Goal: Task Accomplishment & Management: Complete application form

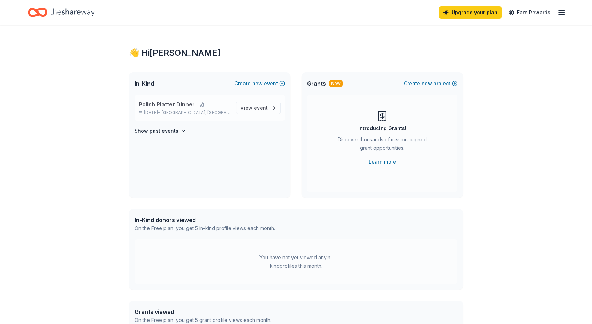
click at [170, 103] on span "Polish Platter Dinner" at bounding box center [167, 104] width 56 height 8
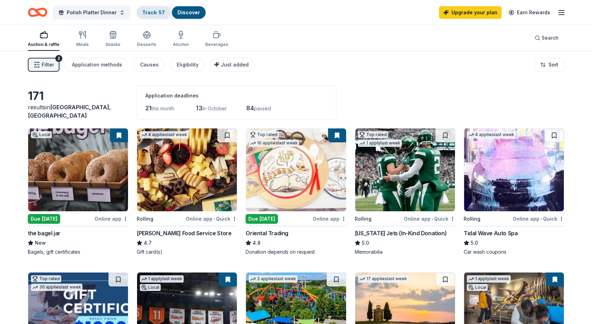
click at [142, 9] on link "Track · 57" at bounding box center [153, 12] width 23 height 6
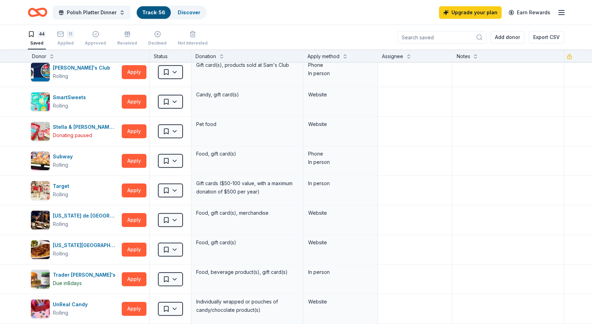
scroll to position [898, 0]
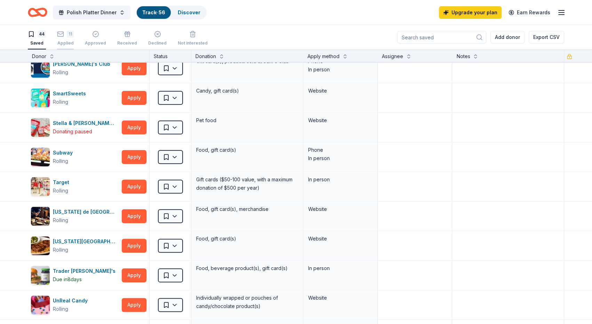
click at [68, 38] on div "11 Applied" at bounding box center [65, 38] width 17 height 15
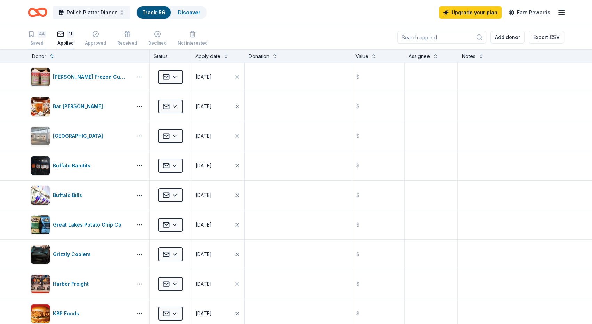
click at [38, 35] on div "44" at bounding box center [42, 34] width 8 height 7
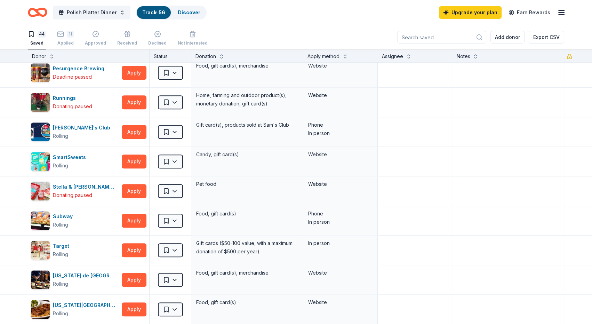
scroll to position [837, 0]
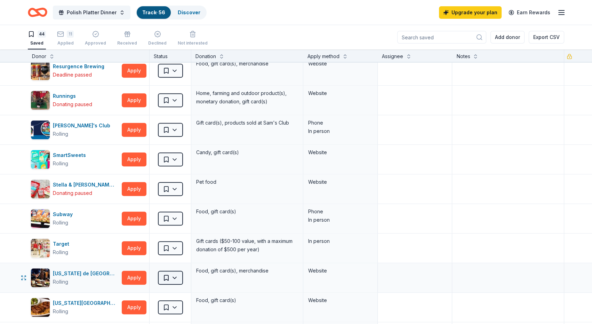
click at [171, 275] on html "Polish Platter Dinner Track · 56 Discover Upgrade your plan Earn Rewards 44 Sav…" at bounding box center [296, 162] width 592 height 324
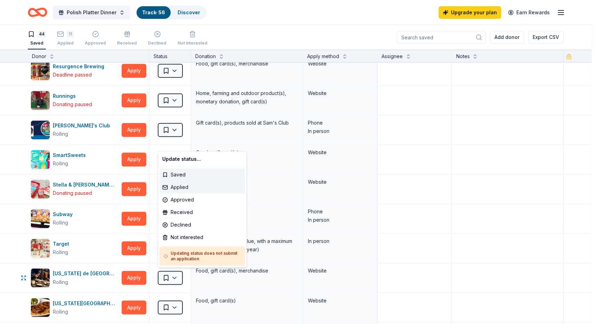
click at [185, 186] on div "Applied" at bounding box center [203, 187] width 86 height 13
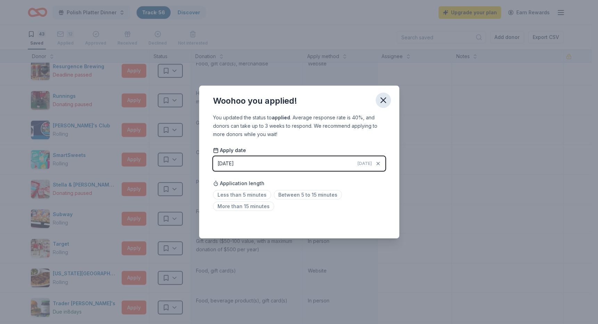
click at [384, 100] on icon "button" at bounding box center [383, 100] width 5 height 5
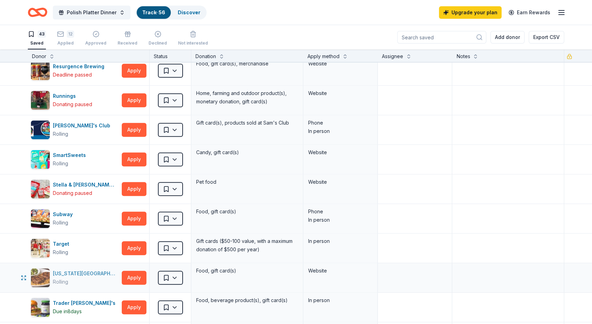
click at [69, 270] on div "Texas Roadhouse" at bounding box center [86, 273] width 66 height 8
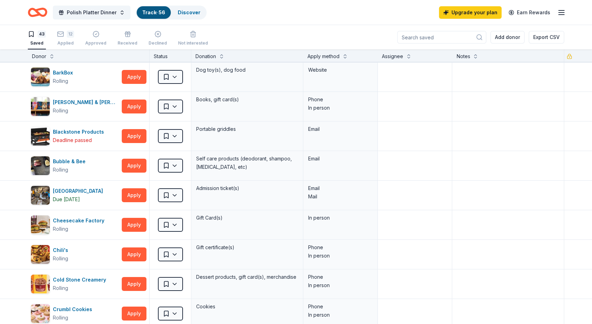
scroll to position [50, 0]
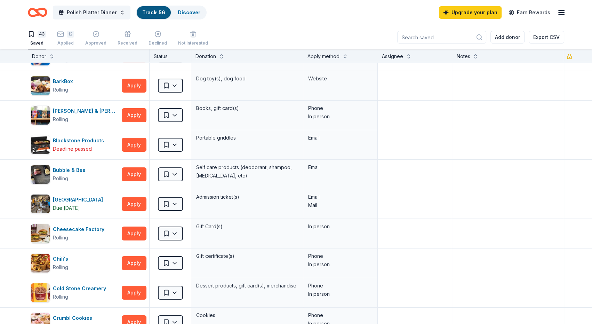
click at [37, 14] on icon "Home" at bounding box center [37, 12] width 19 height 16
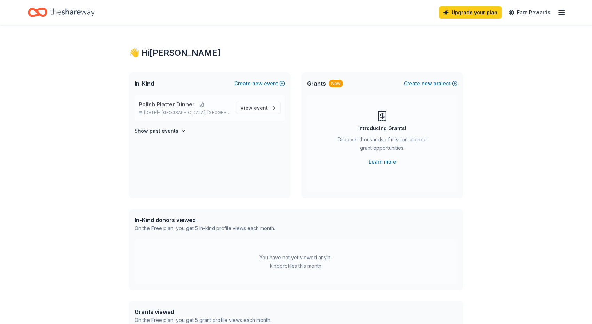
click at [171, 105] on span "Polish Platter Dinner" at bounding box center [167, 104] width 56 height 8
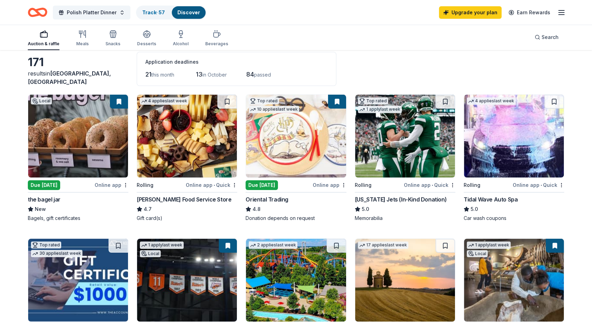
scroll to position [25, 0]
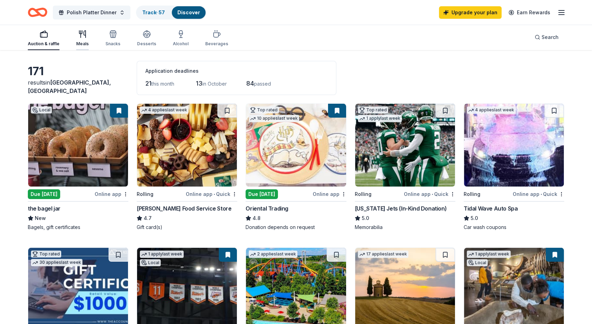
click at [79, 38] on icon "button" at bounding box center [82, 34] width 8 height 8
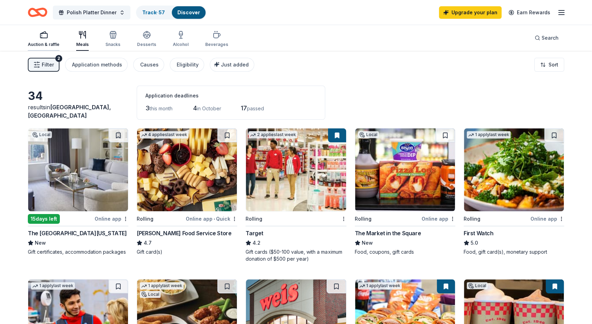
click at [50, 36] on div "button" at bounding box center [44, 35] width 32 height 8
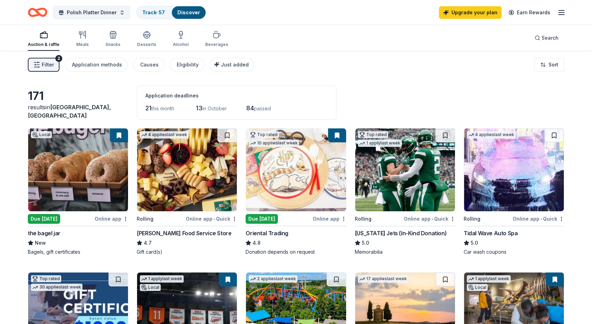
click at [49, 231] on div "the bagel jar" at bounding box center [44, 233] width 33 height 8
click at [147, 15] on div "Track · 57" at bounding box center [154, 12] width 34 height 13
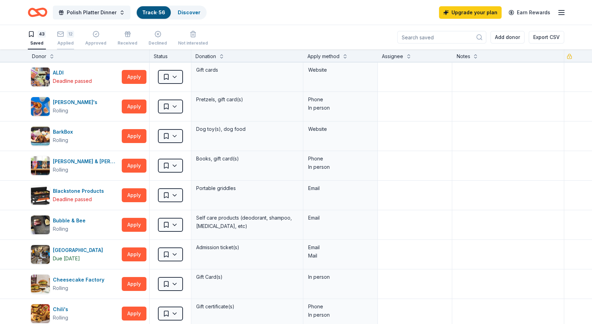
click at [66, 39] on div "12 Applied" at bounding box center [65, 38] width 17 height 15
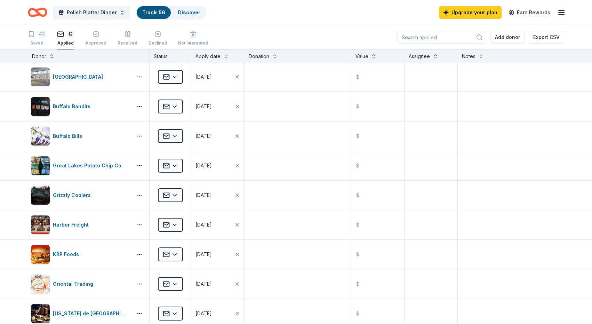
scroll to position [58, 0]
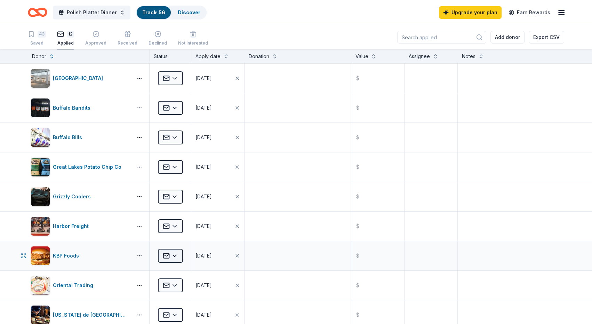
click at [174, 252] on html "Polish Platter Dinner Track · 56 Discover Upgrade your plan Earn Rewards 43 Sav…" at bounding box center [296, 162] width 592 height 324
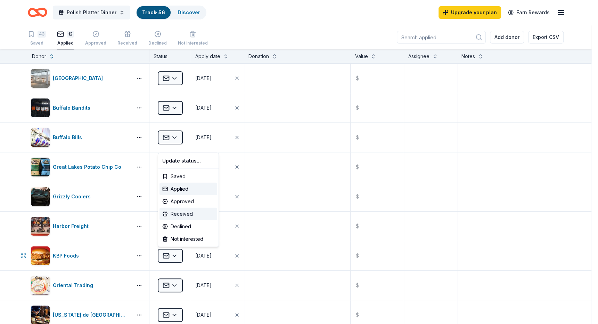
click at [187, 213] on div "Received" at bounding box center [189, 214] width 58 height 13
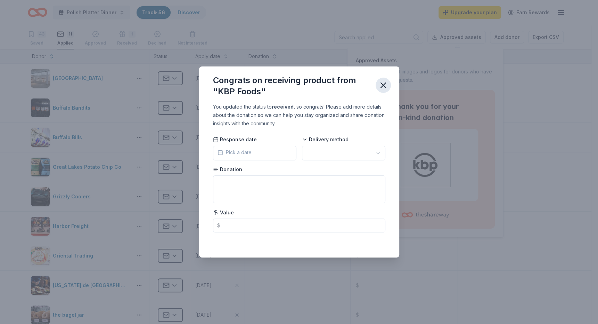
click at [386, 81] on icon "button" at bounding box center [384, 85] width 10 height 10
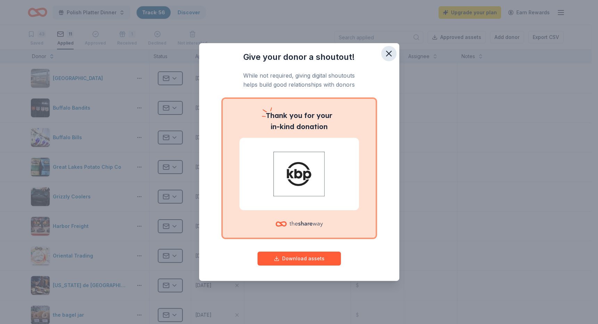
click at [384, 56] on icon "button" at bounding box center [389, 54] width 10 height 10
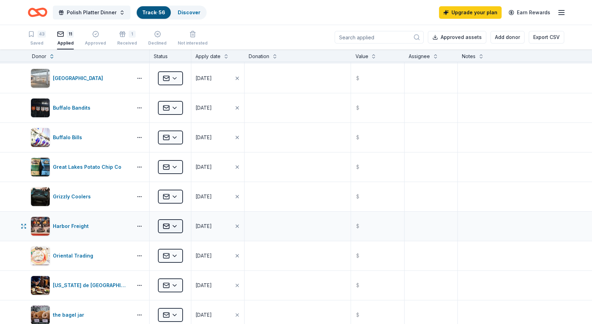
click at [175, 224] on html "Polish Platter Dinner Track · 56 Discover Upgrade your plan Earn Rewards 43 Sav…" at bounding box center [296, 162] width 592 height 324
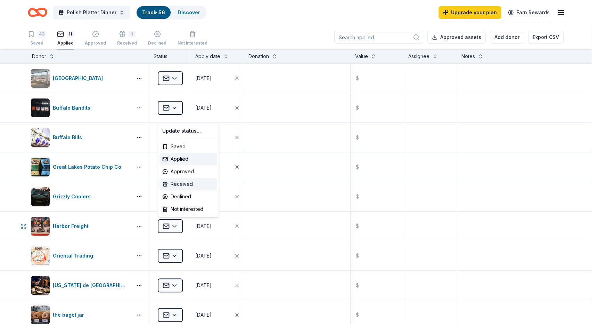
click at [185, 181] on div "Received" at bounding box center [189, 184] width 58 height 13
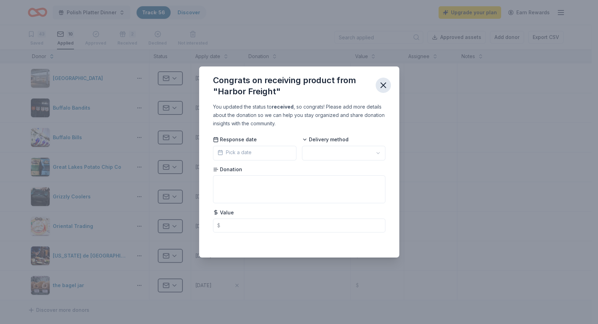
click at [385, 86] on icon "button" at bounding box center [384, 85] width 10 height 10
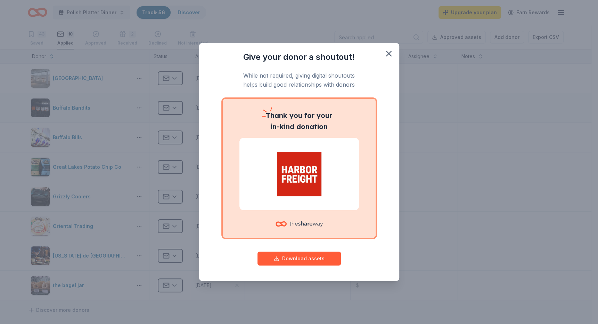
click at [183, 107] on div "Give your donor a shoutout! While not required, giving digital shoutouts helps …" at bounding box center [299, 162] width 598 height 324
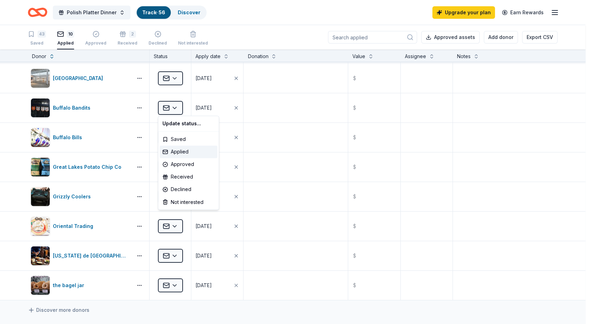
click at [179, 107] on html "Polish Platter Dinner Track · 56 Discover Upgrade your plan Earn Rewards 43 Sav…" at bounding box center [296, 162] width 592 height 324
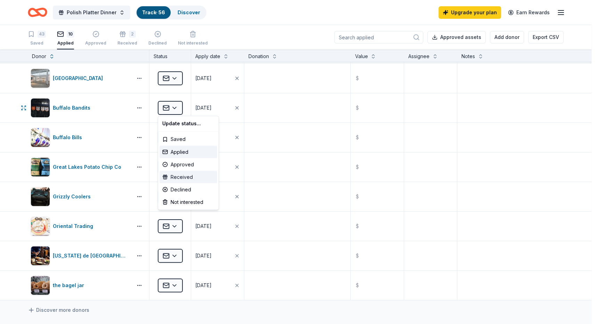
click at [180, 175] on div "Received" at bounding box center [189, 176] width 58 height 13
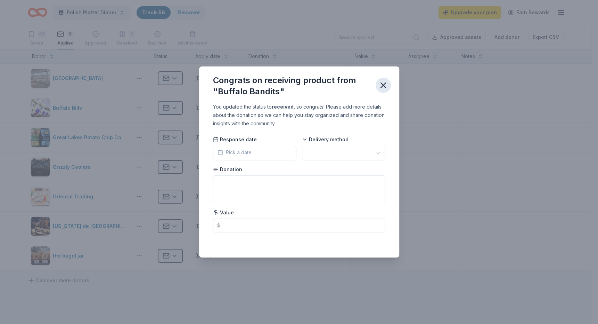
click at [385, 86] on icon "button" at bounding box center [384, 85] width 10 height 10
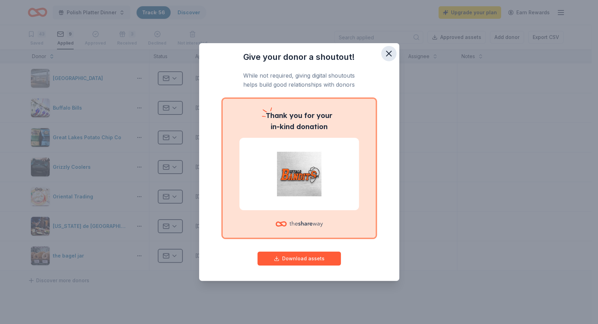
click at [390, 51] on icon "button" at bounding box center [389, 54] width 10 height 10
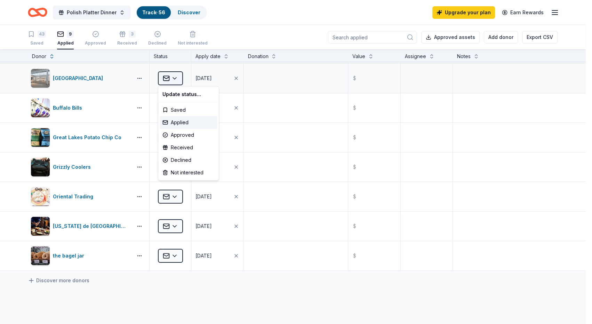
click at [169, 79] on html "Polish Platter Dinner Track · 56 Discover Upgrade your plan Earn Rewards 43 Sav…" at bounding box center [296, 162] width 592 height 324
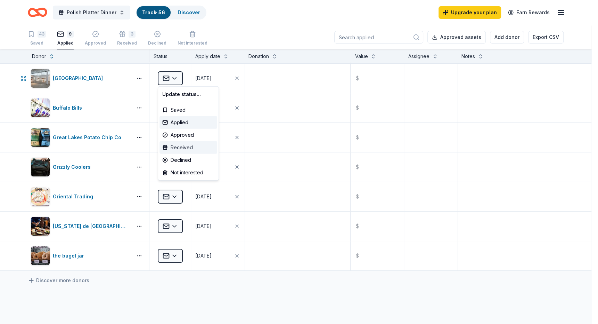
click at [186, 146] on div "Received" at bounding box center [189, 147] width 58 height 13
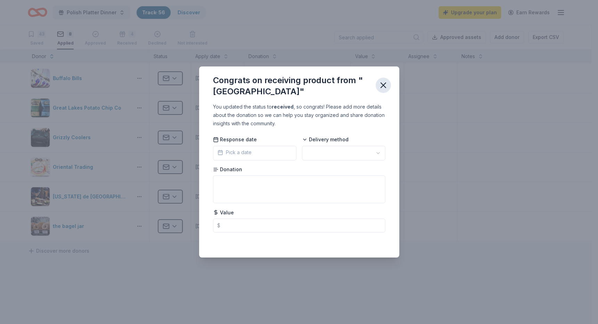
click at [383, 84] on icon "button" at bounding box center [383, 85] width 5 height 5
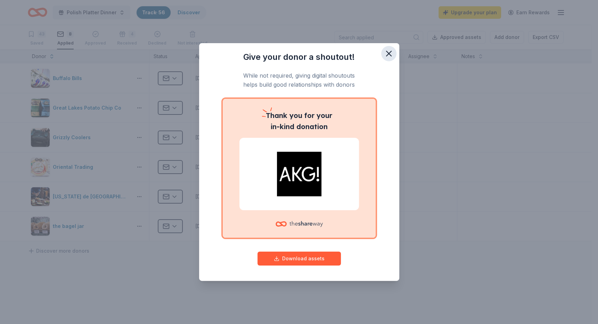
click at [393, 55] on icon "button" at bounding box center [389, 54] width 10 height 10
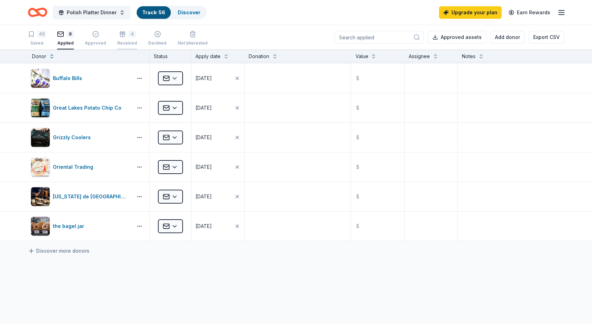
click at [122, 42] on div "Received" at bounding box center [127, 40] width 20 height 6
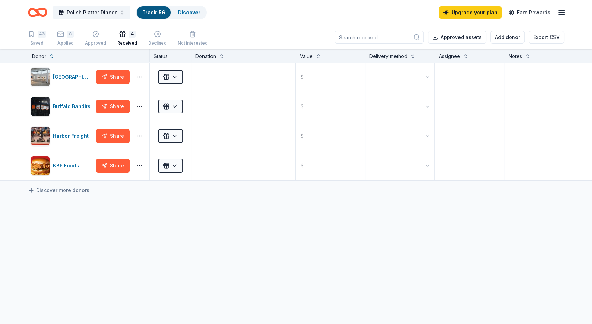
click at [67, 40] on div "Applied" at bounding box center [65, 43] width 17 height 6
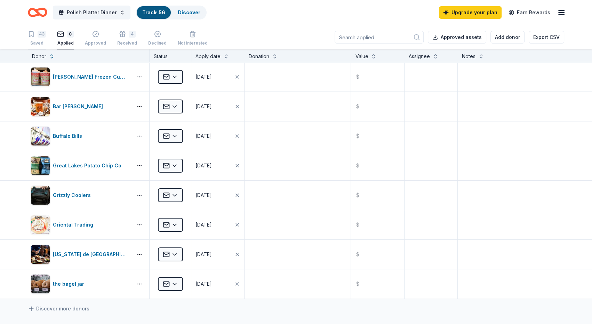
click at [34, 42] on div "Saved" at bounding box center [37, 43] width 18 height 6
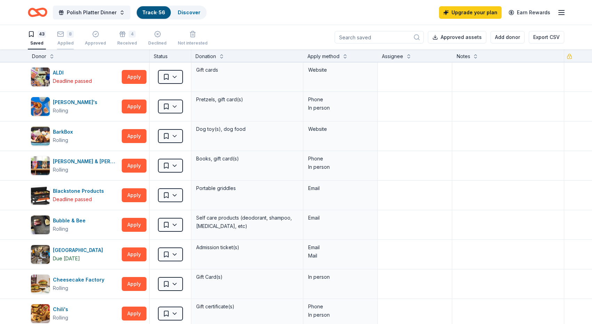
click at [60, 39] on div "8 Applied" at bounding box center [65, 38] width 17 height 15
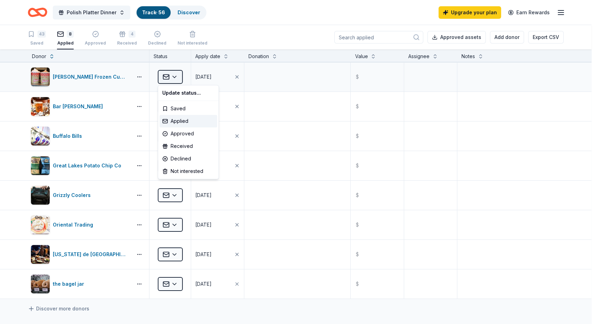
click at [180, 78] on html "Polish Platter Dinner Track · 56 Discover Upgrade your plan Earn Rewards 43 Sav…" at bounding box center [299, 162] width 598 height 324
click at [191, 147] on div "Received" at bounding box center [189, 146] width 58 height 13
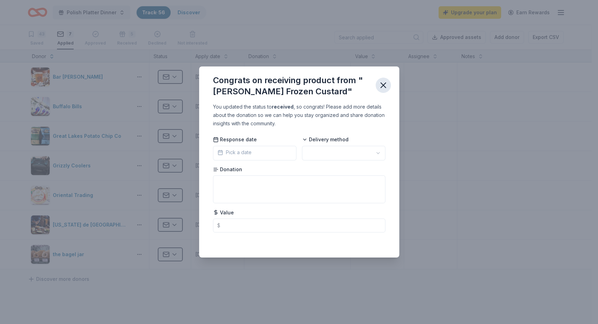
click at [384, 84] on icon "button" at bounding box center [383, 85] width 5 height 5
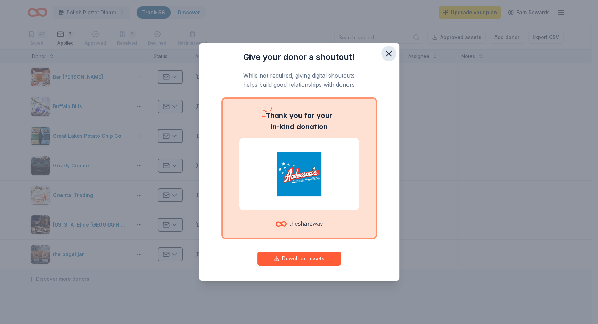
click at [383, 53] on button "button" at bounding box center [388, 53] width 15 height 15
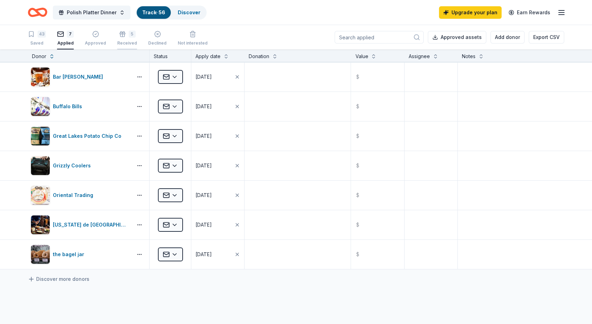
click at [121, 30] on rect "button" at bounding box center [122, 29] width 5 height 1
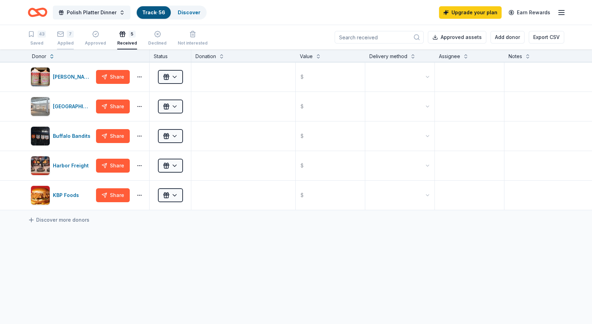
click at [70, 35] on div "7" at bounding box center [70, 34] width 7 height 7
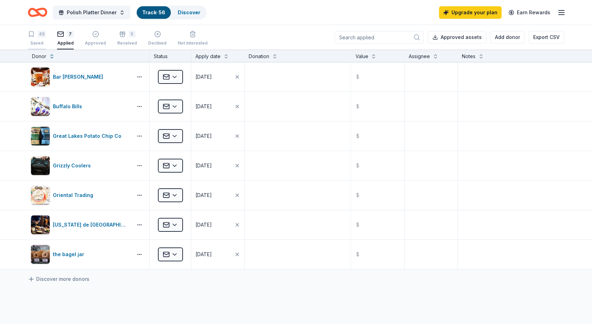
click at [42, 35] on div "43" at bounding box center [42, 34] width 8 height 7
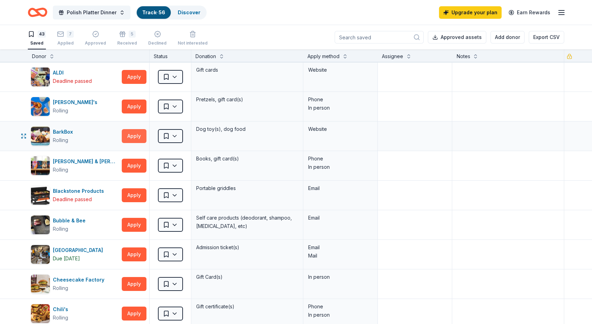
click at [144, 132] on button "Apply" at bounding box center [134, 136] width 25 height 14
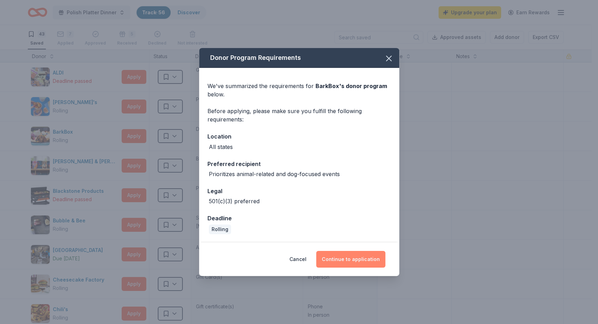
click at [355, 260] on button "Continue to application" at bounding box center [350, 259] width 69 height 17
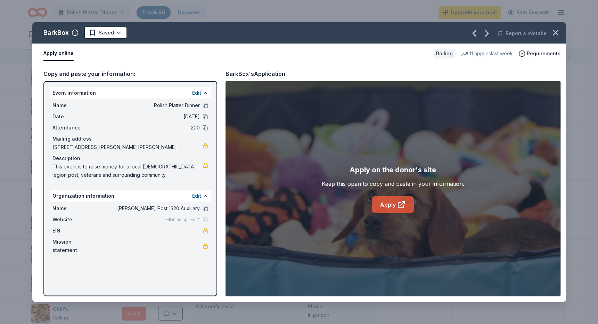
click at [401, 208] on icon at bounding box center [401, 204] width 5 height 5
click at [554, 33] on icon "button" at bounding box center [556, 33] width 10 height 10
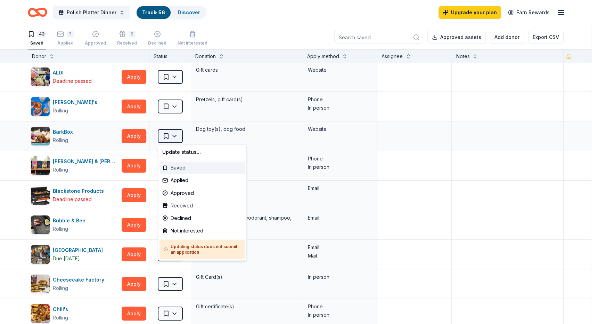
click at [180, 135] on html "Polish Platter Dinner Track · 56 Discover Upgrade your plan Earn Rewards 43 Sav…" at bounding box center [299, 162] width 598 height 324
click at [179, 179] on div "Applied" at bounding box center [203, 180] width 86 height 13
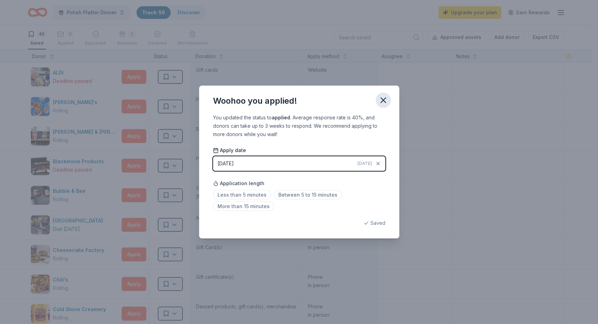
click at [381, 97] on icon "button" at bounding box center [384, 100] width 10 height 10
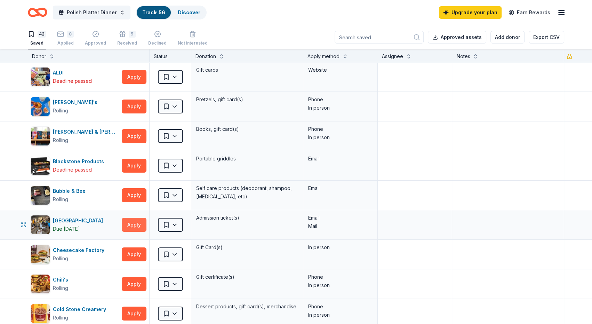
click at [137, 225] on button "Apply" at bounding box center [134, 225] width 25 height 14
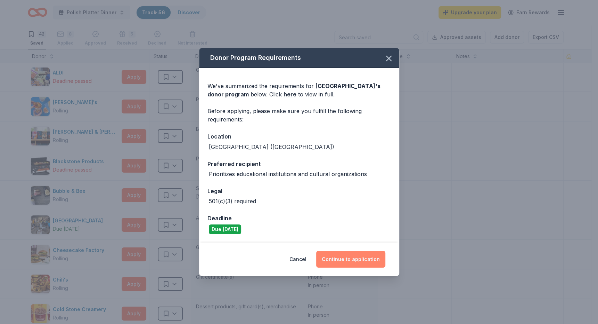
click at [347, 256] on button "Continue to application" at bounding box center [350, 259] width 69 height 17
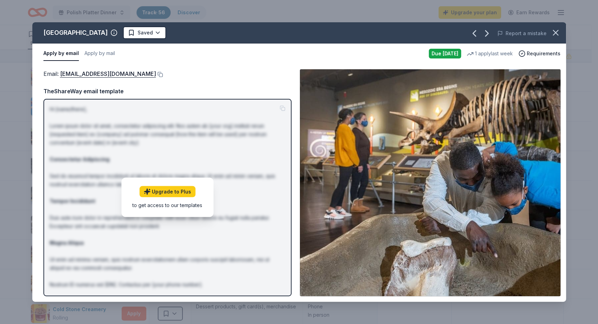
click at [445, 55] on div "Due tomorrow" at bounding box center [445, 54] width 32 height 10
click at [156, 72] on button at bounding box center [159, 75] width 7 height 6
click at [556, 35] on icon "button" at bounding box center [556, 33] width 10 height 10
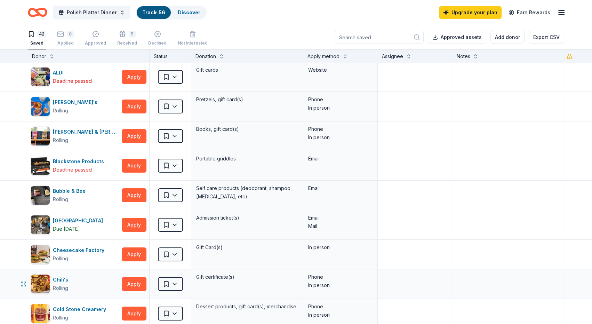
click at [322, 288] on div "In person" at bounding box center [340, 285] width 64 height 8
click at [133, 191] on button "Apply" at bounding box center [134, 195] width 25 height 14
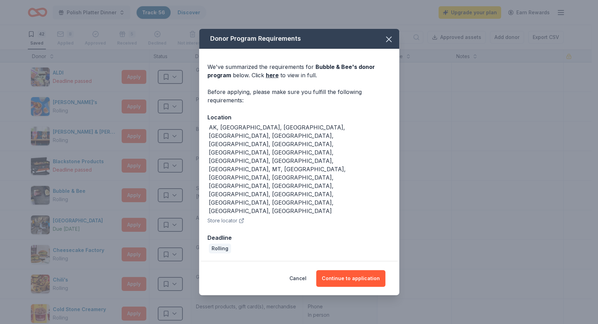
click at [167, 235] on div "Donor Program Requirements We've summarized the requirements for Bubble & Bee '…" at bounding box center [299, 162] width 598 height 324
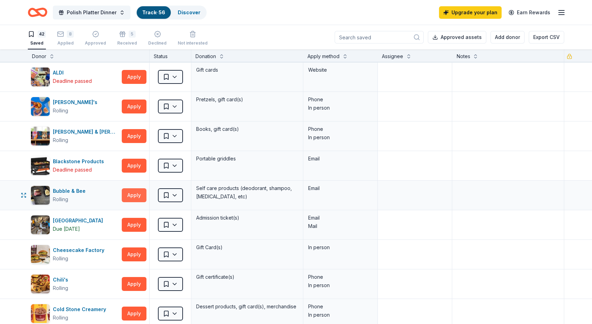
click at [136, 193] on button "Apply" at bounding box center [134, 195] width 25 height 14
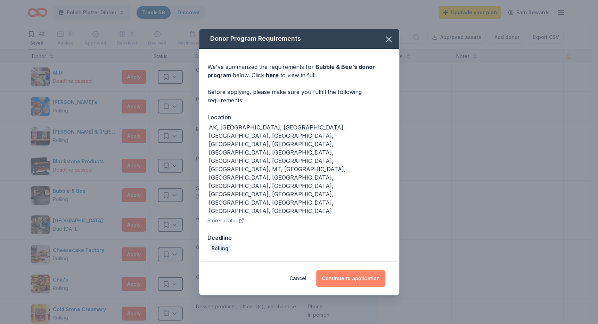
click at [351, 270] on button "Continue to application" at bounding box center [350, 278] width 69 height 17
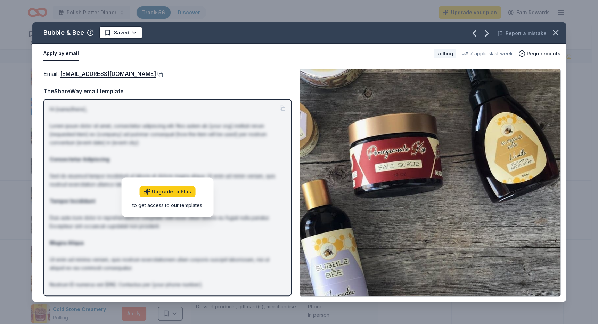
click at [156, 73] on button at bounding box center [159, 75] width 7 height 6
click at [558, 32] on icon "button" at bounding box center [556, 33] width 10 height 10
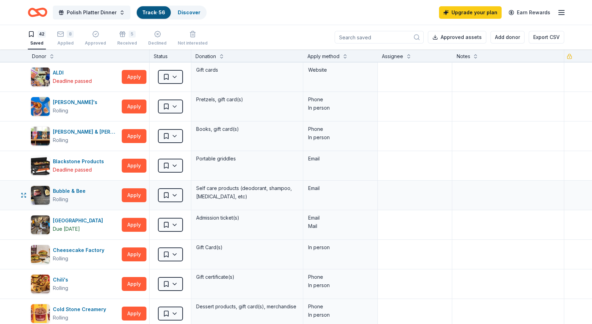
drag, startPoint x: 136, startPoint y: 197, endPoint x: 184, endPoint y: 202, distance: 47.9
click at [184, 202] on div "Bubble & Bee Rolling Apply Saved Self care products (deodorant, shampoo, lip ba…" at bounding box center [296, 194] width 592 height 29
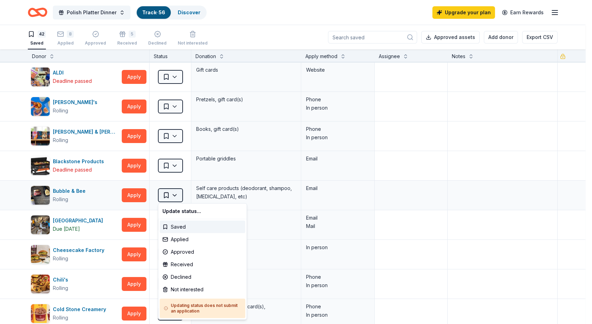
click at [178, 195] on html "Polish Platter Dinner Track · 56 Discover Upgrade your plan Earn Rewards 42 Sav…" at bounding box center [296, 162] width 592 height 324
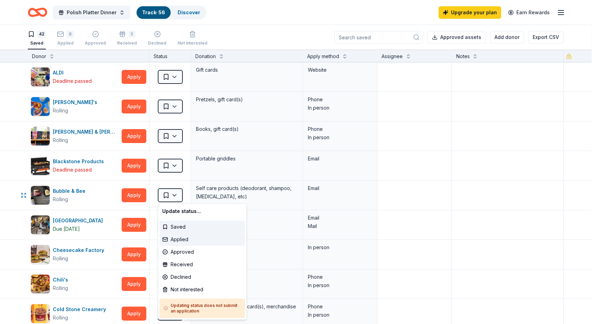
click at [180, 241] on div "Applied" at bounding box center [203, 239] width 86 height 13
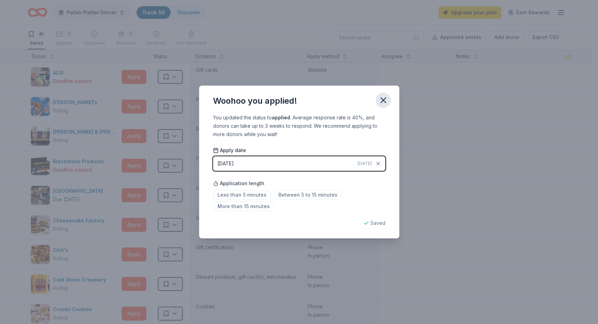
click at [387, 102] on icon "button" at bounding box center [384, 100] width 10 height 10
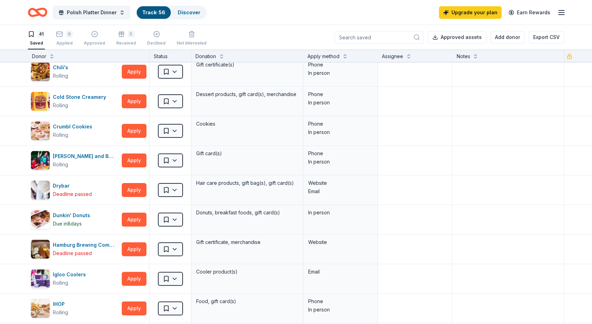
scroll to position [187, 0]
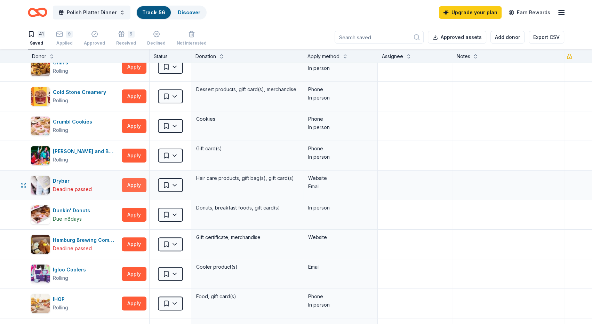
click at [142, 181] on button "Apply" at bounding box center [134, 185] width 25 height 14
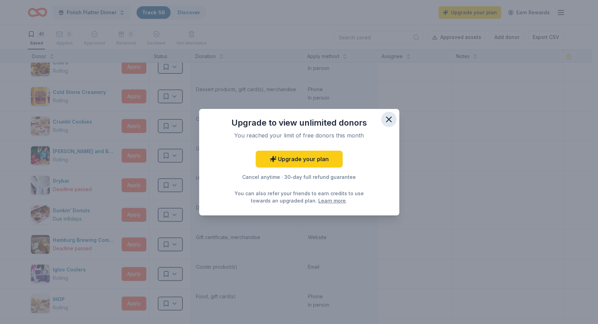
click at [393, 120] on icon "button" at bounding box center [389, 119] width 10 height 10
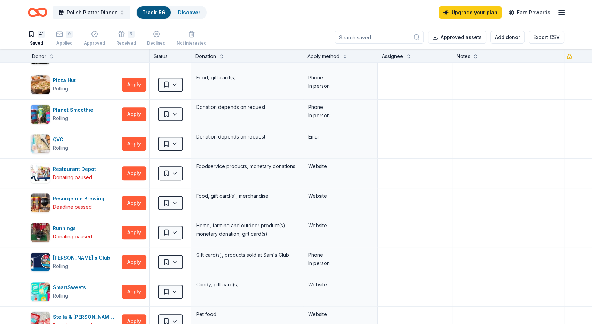
scroll to position [647, 0]
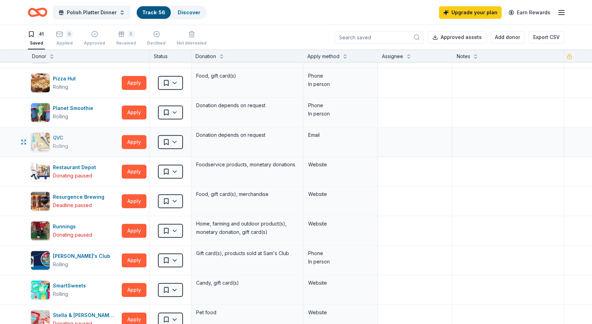
click at [55, 139] on div "QVC" at bounding box center [60, 138] width 15 height 8
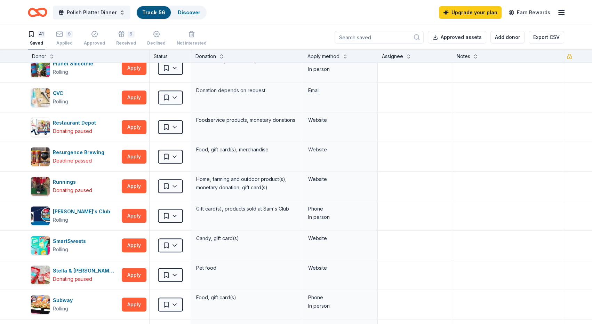
scroll to position [697, 0]
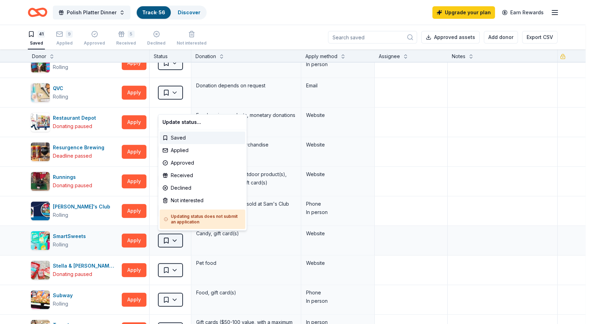
click at [167, 239] on html "Polish Platter Dinner Track · 56 Discover Upgrade your plan Earn Rewards 41 Sav…" at bounding box center [296, 162] width 592 height 324
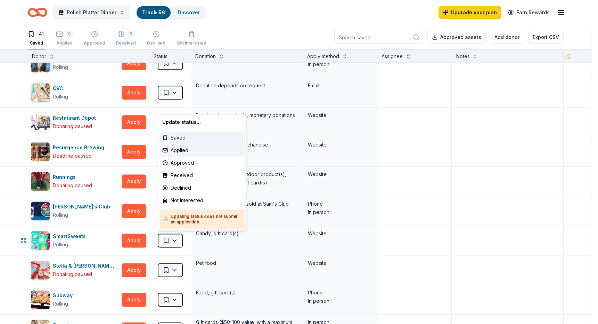
click at [186, 152] on div "Applied" at bounding box center [203, 150] width 86 height 13
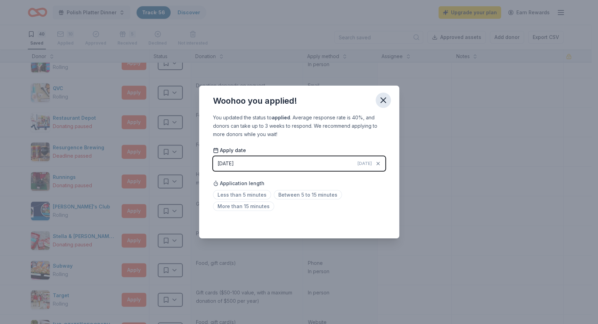
click at [388, 97] on icon "button" at bounding box center [384, 100] width 10 height 10
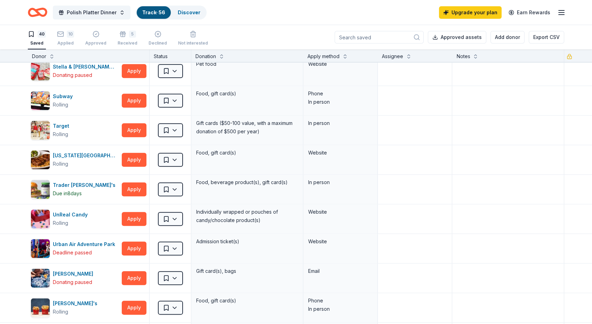
scroll to position [0, 0]
click at [36, 12] on icon "Home" at bounding box center [40, 12] width 11 height 7
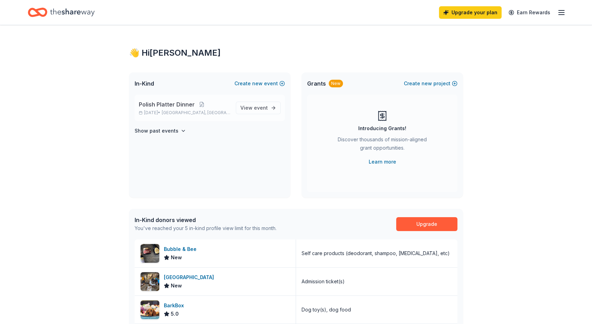
click at [167, 102] on span "Polish Platter Dinner" at bounding box center [167, 104] width 56 height 8
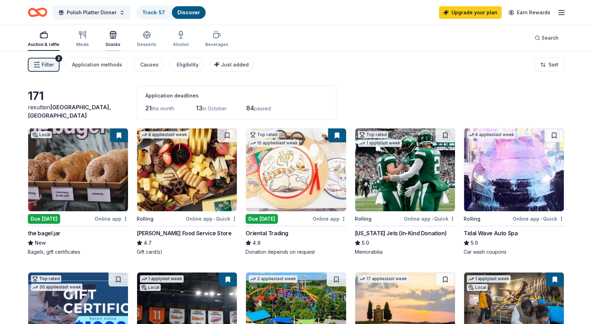
click at [110, 40] on div "Snacks" at bounding box center [112, 39] width 15 height 17
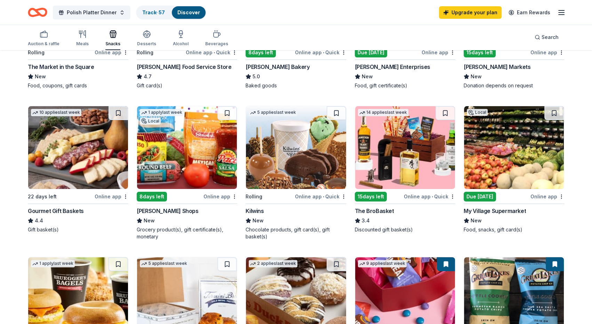
scroll to position [152, 0]
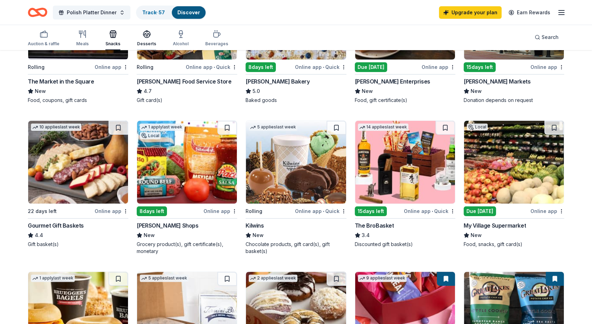
click at [144, 35] on icon "button" at bounding box center [146, 33] width 7 height 5
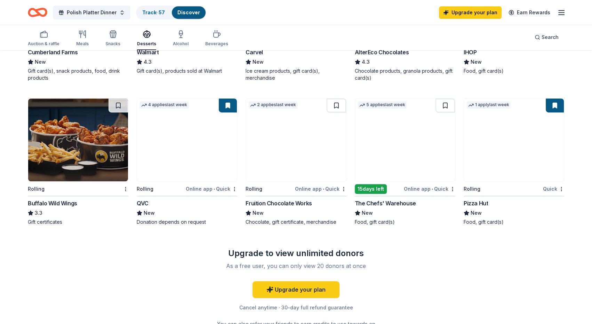
scroll to position [483, 0]
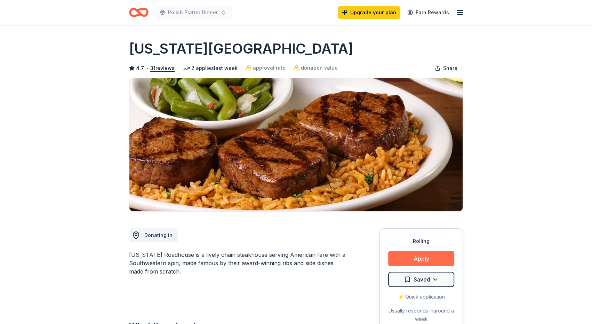
click at [429, 257] on button "Apply" at bounding box center [421, 258] width 66 height 15
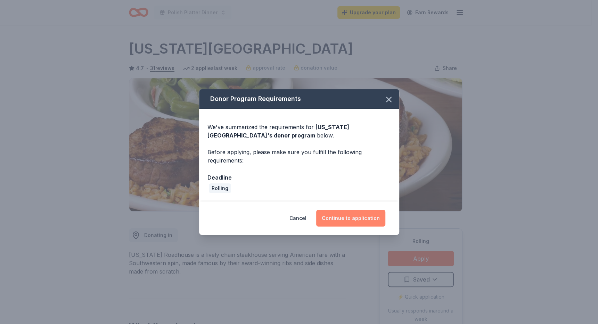
click at [337, 215] on button "Continue to application" at bounding box center [350, 218] width 69 height 17
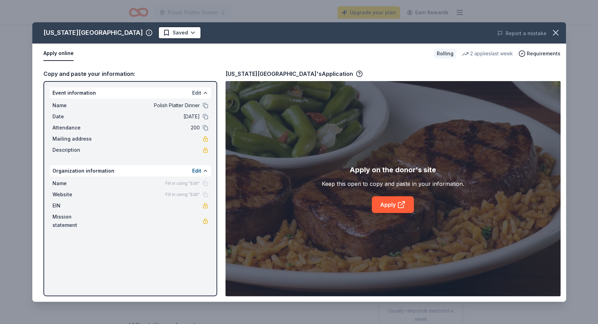
click at [200, 92] on button "Edit" at bounding box center [196, 93] width 9 height 8
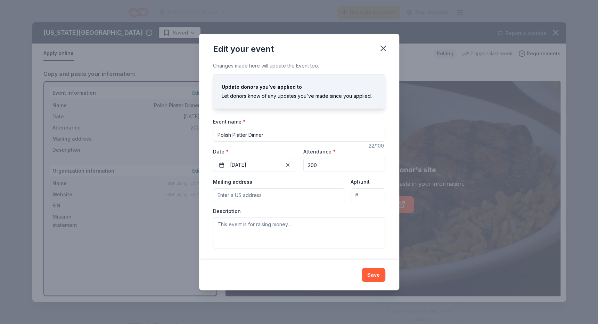
click at [280, 191] on input "Mailing address" at bounding box center [279, 195] width 132 height 14
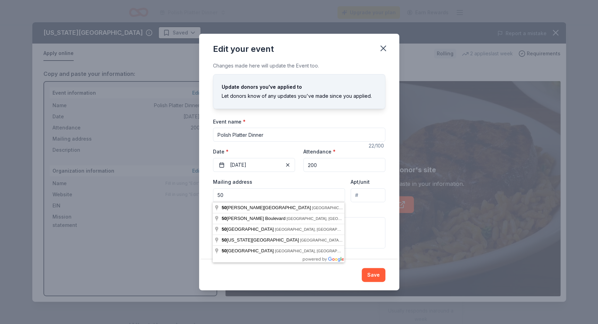
type input "5"
type input "851 Schultz Road, Elma, NY, 14059"
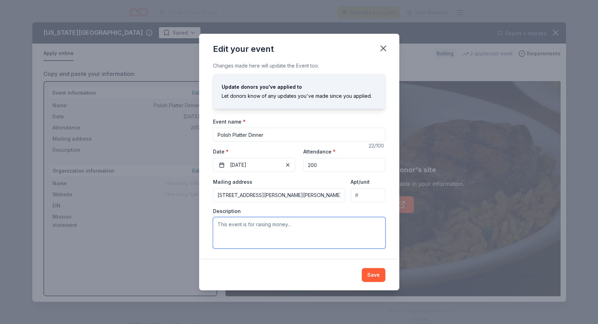
click at [272, 228] on textarea at bounding box center [299, 232] width 172 height 31
type textarea "T"
type textarea "This event is to raise money for a local american legion post, veterans and sur…"
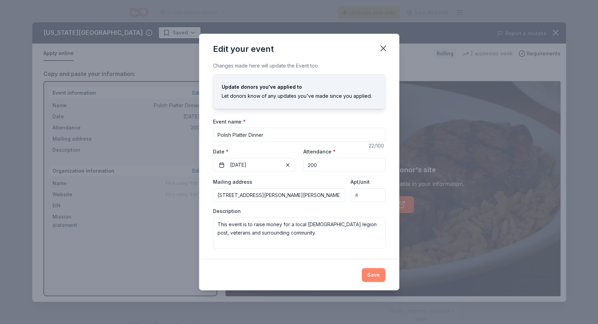
click at [377, 270] on button "Save" at bounding box center [374, 275] width 24 height 14
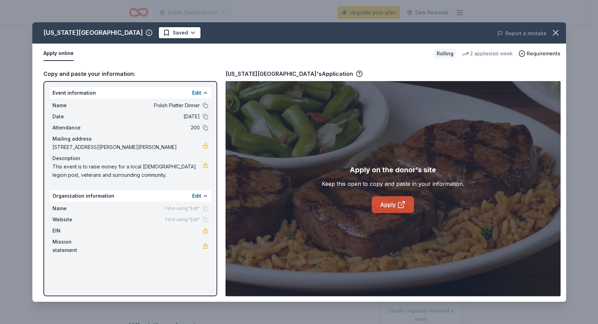
click at [397, 206] on link "Apply" at bounding box center [393, 204] width 42 height 17
click at [58, 53] on button "Apply online" at bounding box center [58, 53] width 30 height 15
click at [203, 194] on button at bounding box center [206, 196] width 6 height 6
click at [195, 195] on button "Edit" at bounding box center [196, 196] width 9 height 8
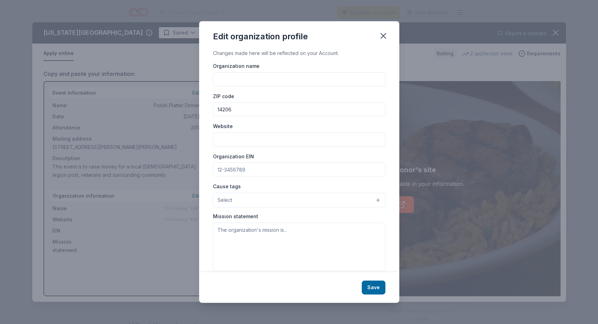
click at [266, 75] on input "Organization name" at bounding box center [299, 79] width 172 height 14
type input "Frank L Gierlach Post 1320 Auxiliary"
click at [331, 213] on div "Mission statement" at bounding box center [299, 242] width 172 height 58
click at [321, 202] on button "Select" at bounding box center [299, 200] width 172 height 15
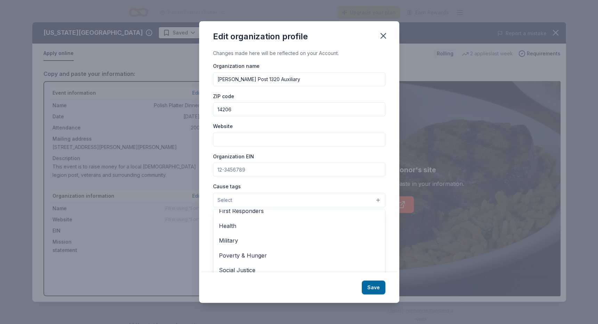
scroll to position [97, 0]
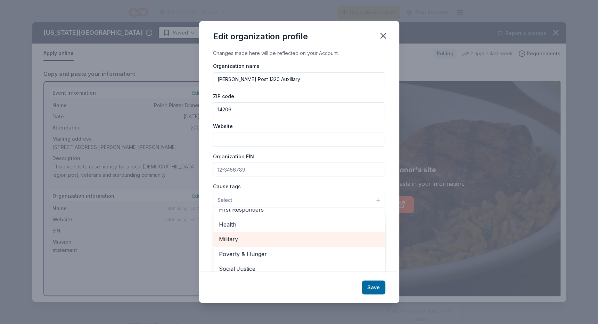
click at [231, 237] on span "Military" at bounding box center [299, 238] width 161 height 9
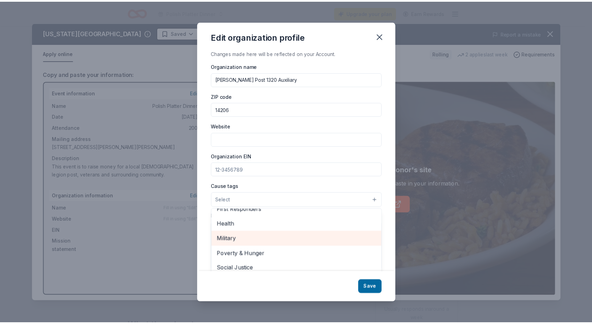
scroll to position [82, 0]
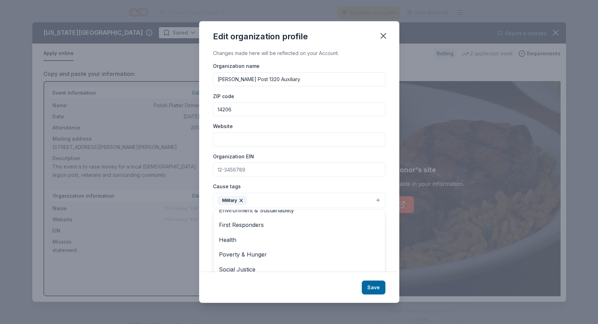
click at [375, 287] on div "Edit organization profile Changes made here will be reflected on your Account. …" at bounding box center [299, 161] width 200 height 281
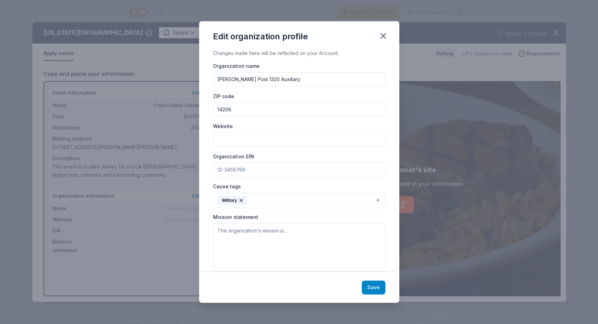
click at [379, 286] on button "Save" at bounding box center [374, 287] width 24 height 14
click at [382, 33] on icon "button" at bounding box center [384, 36] width 10 height 10
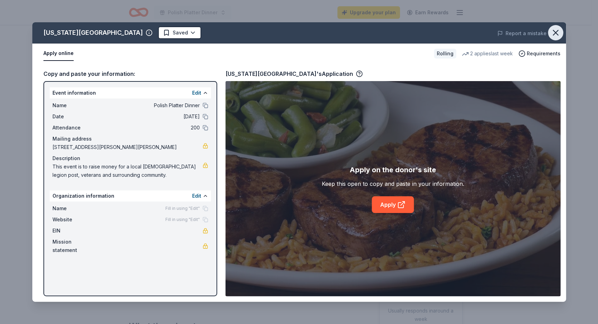
click at [555, 33] on icon "button" at bounding box center [556, 32] width 5 height 5
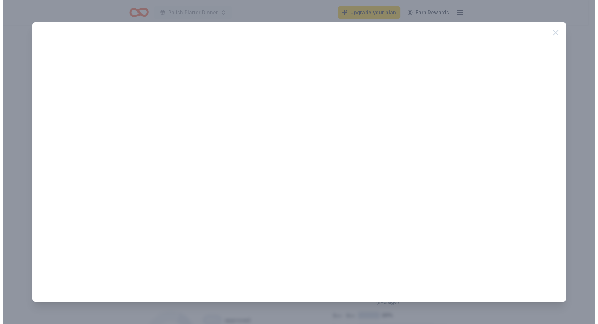
scroll to position [202, 0]
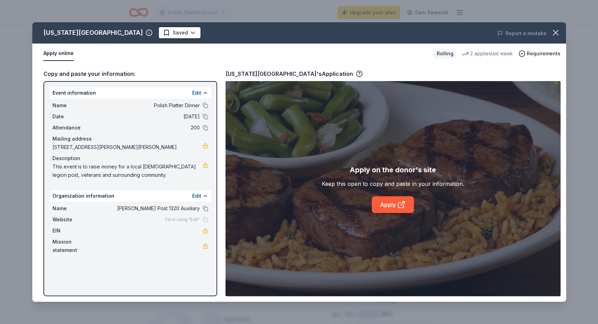
drag, startPoint x: 595, startPoint y: 82, endPoint x: 599, endPoint y: 135, distance: 53.4
